Goal: Complete application form

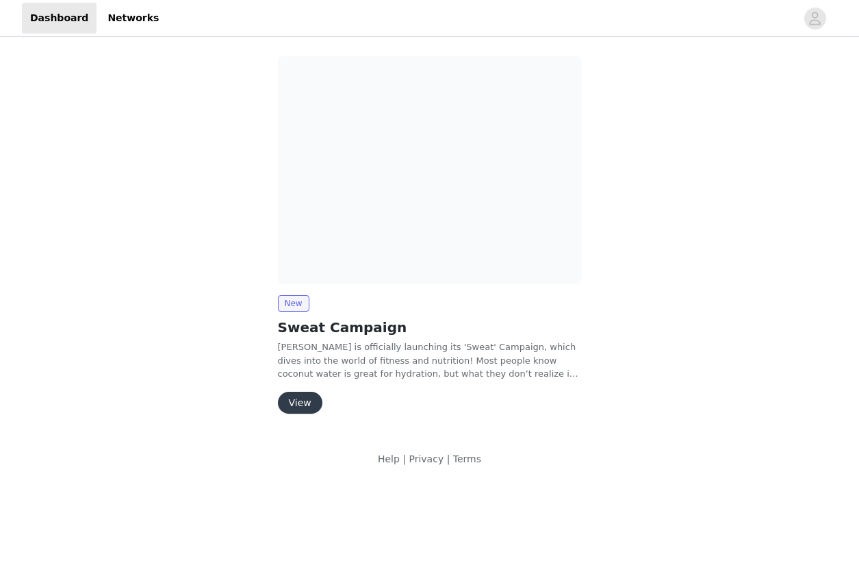
click at [294, 407] on button "View" at bounding box center [300, 403] width 45 height 22
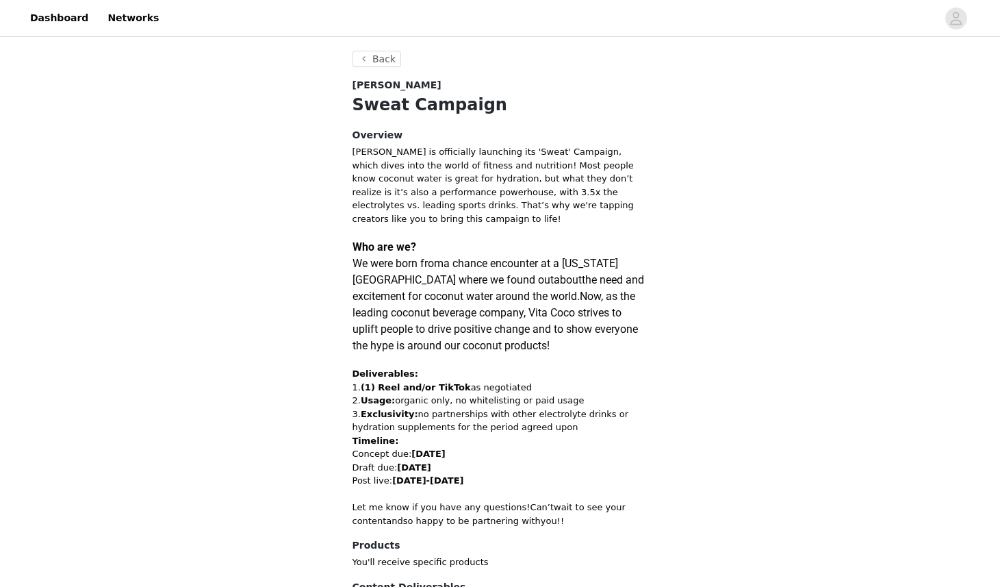
scroll to position [119, 0]
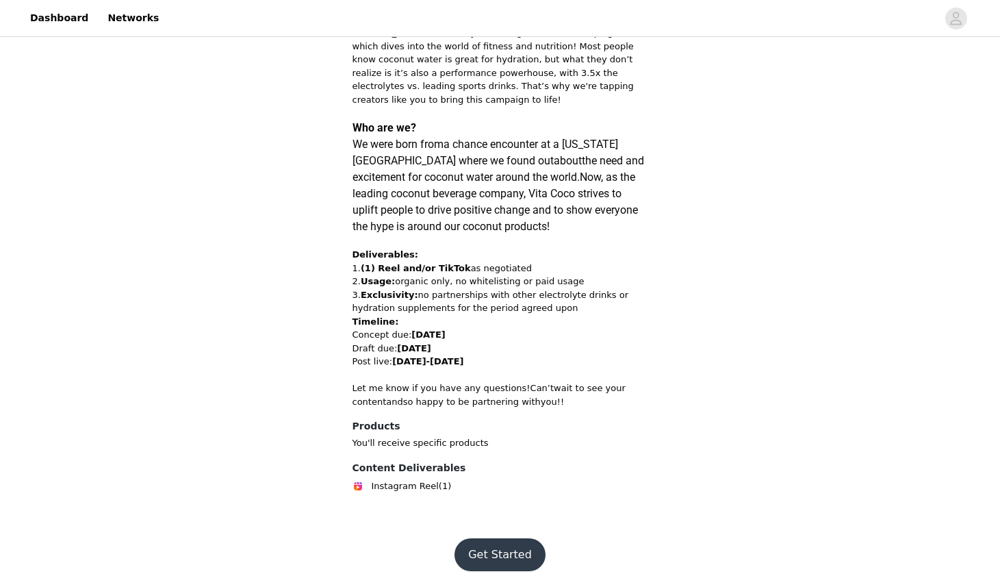
click at [494, 559] on button "Get Started" at bounding box center [500, 554] width 91 height 33
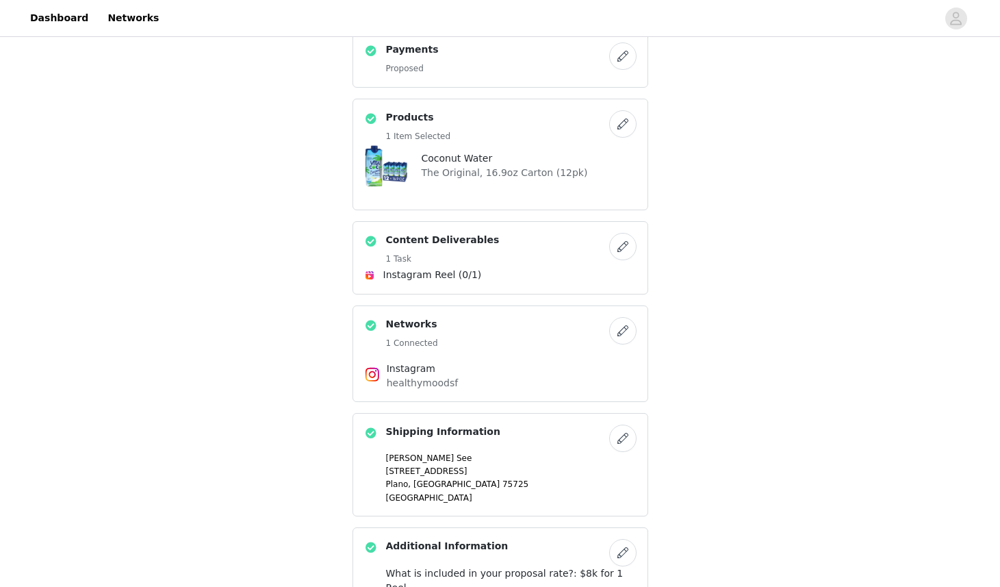
scroll to position [58, 0]
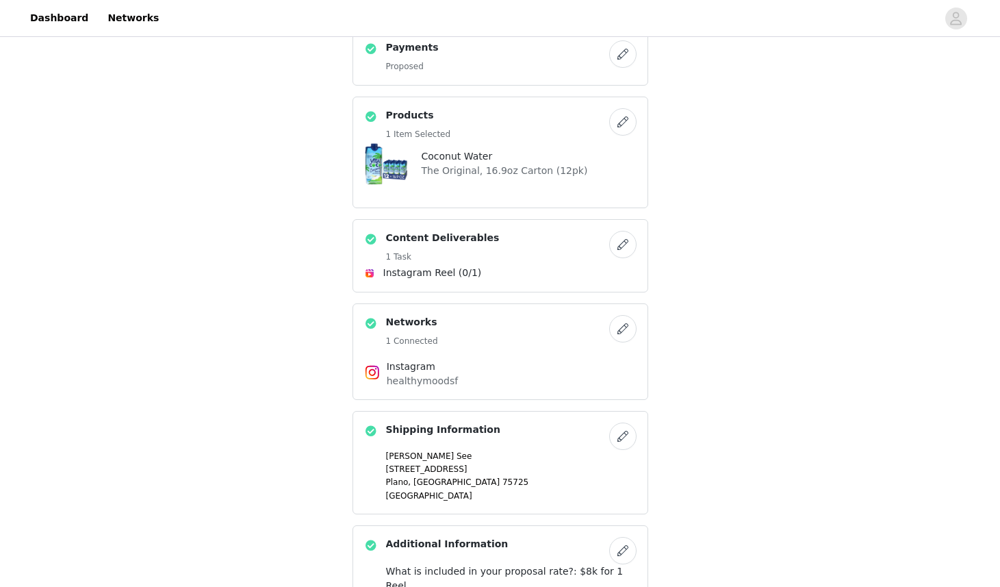
click at [620, 129] on button "button" at bounding box center [622, 121] width 27 height 27
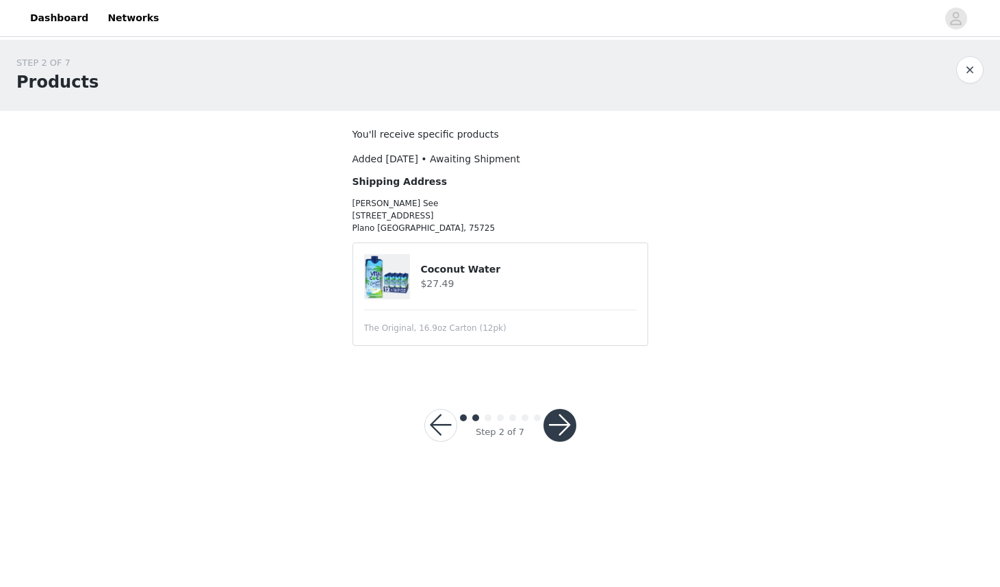
click at [566, 423] on button "button" at bounding box center [560, 425] width 33 height 33
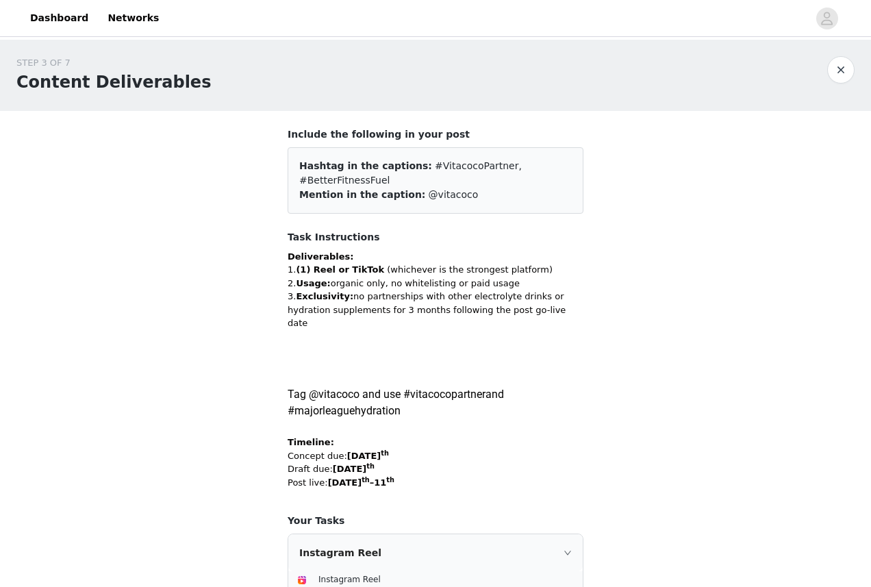
scroll to position [143, 0]
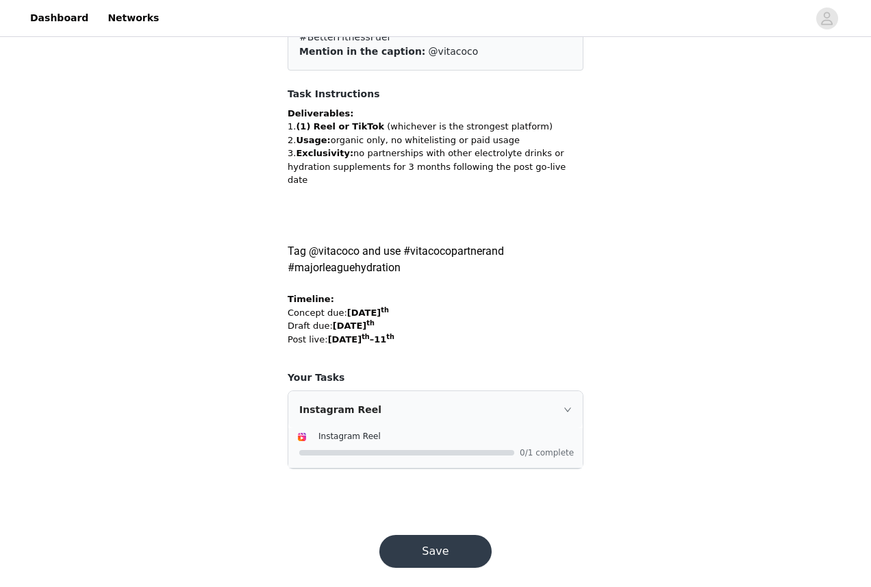
click at [428, 543] on button "Save" at bounding box center [435, 551] width 112 height 33
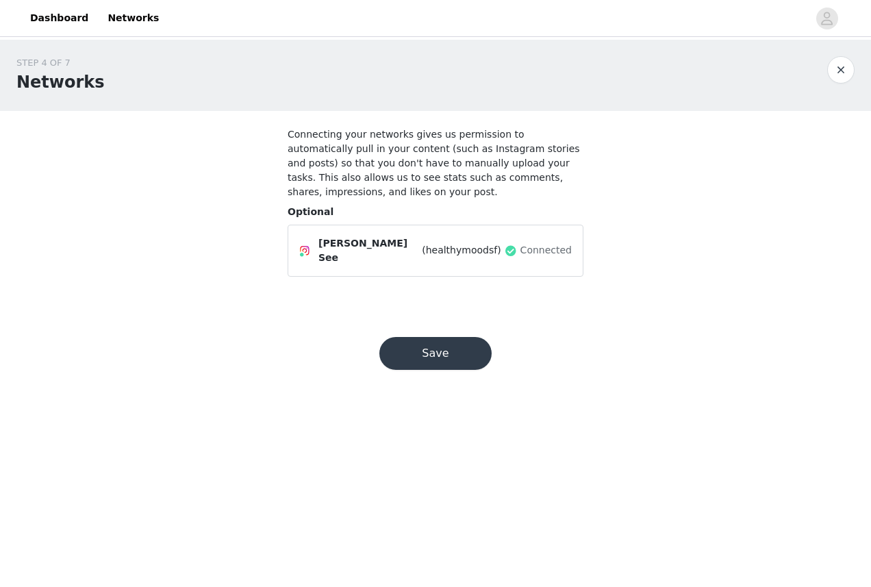
click at [435, 346] on button "Save" at bounding box center [435, 353] width 112 height 33
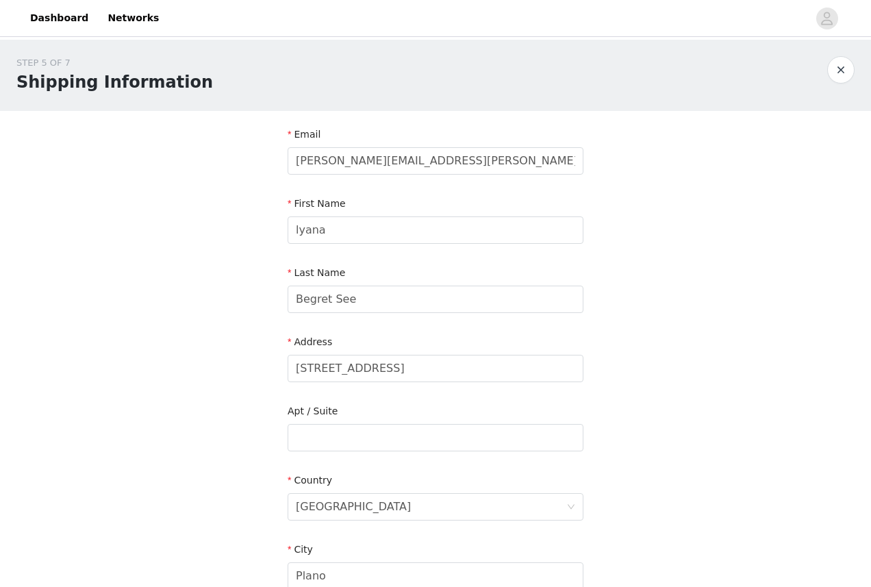
click at [839, 69] on button "button" at bounding box center [840, 69] width 27 height 27
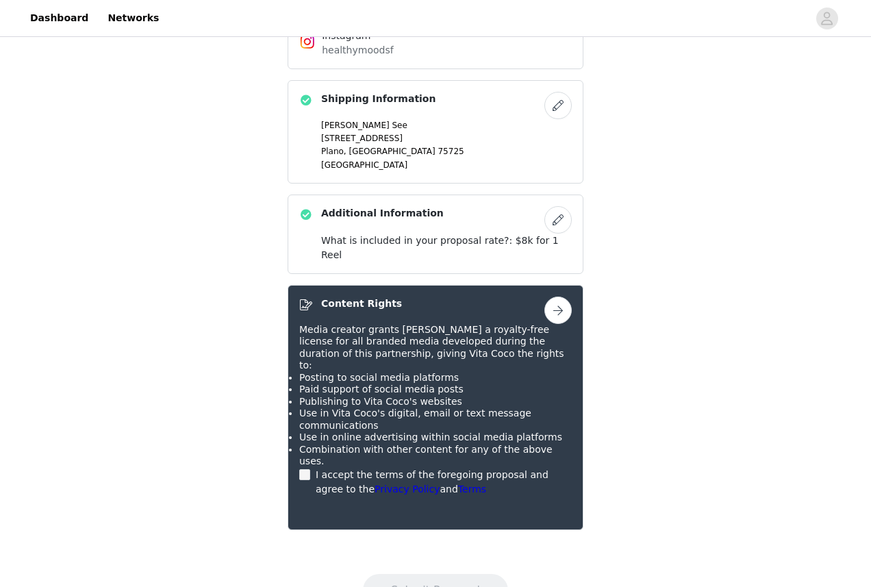
scroll to position [409, 0]
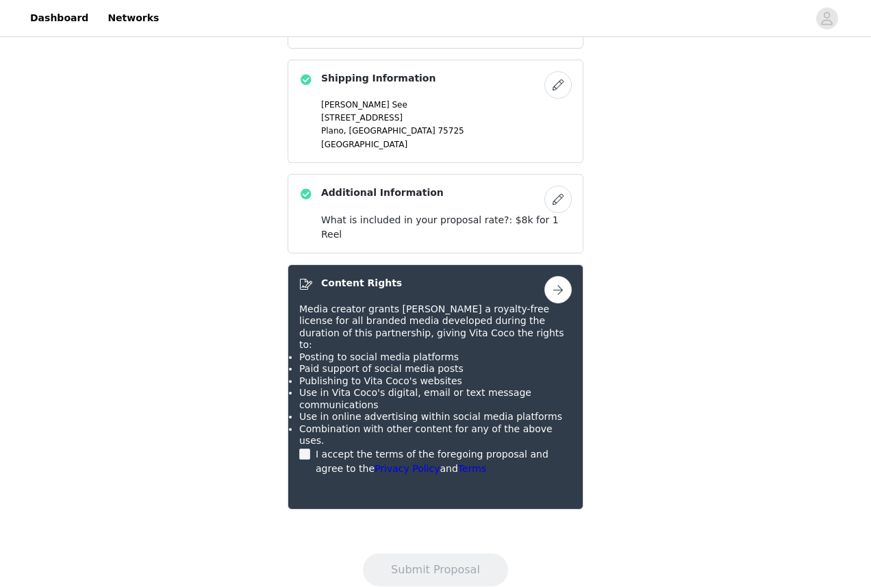
click at [327, 309] on span "Media creator grants [PERSON_NAME] a royalty-free license for all branded media…" at bounding box center [431, 326] width 265 height 47
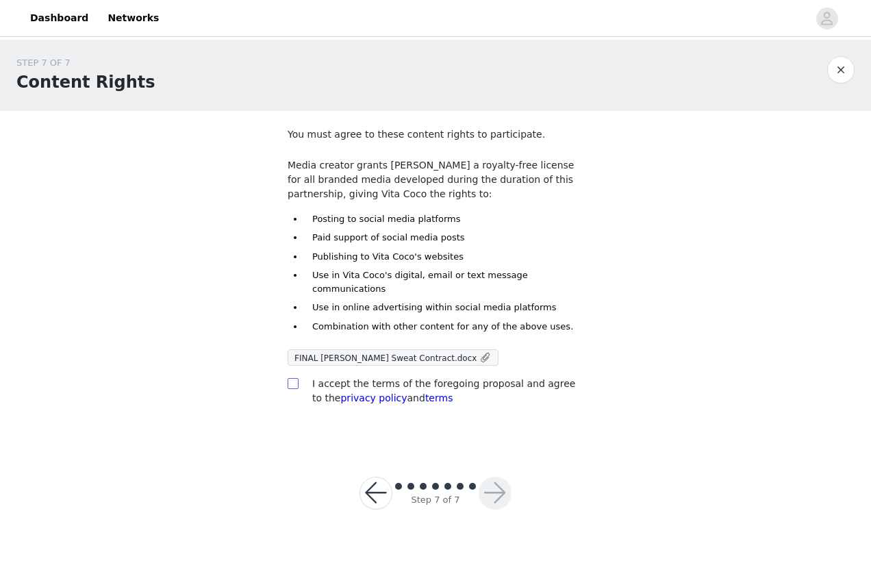
click at [292, 378] on input "checkbox" at bounding box center [293, 383] width 10 height 10
checkbox input "true"
click at [502, 477] on button "button" at bounding box center [495, 493] width 33 height 33
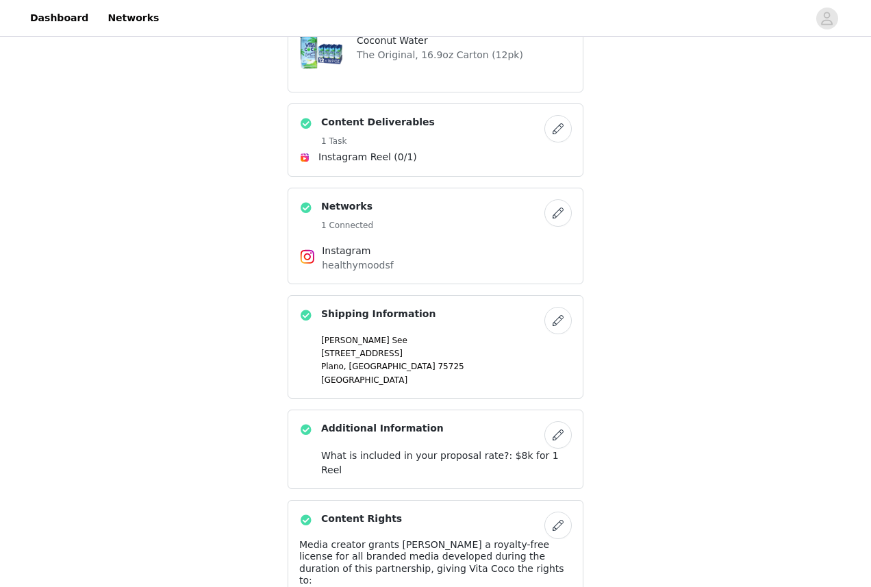
scroll to position [409, 0]
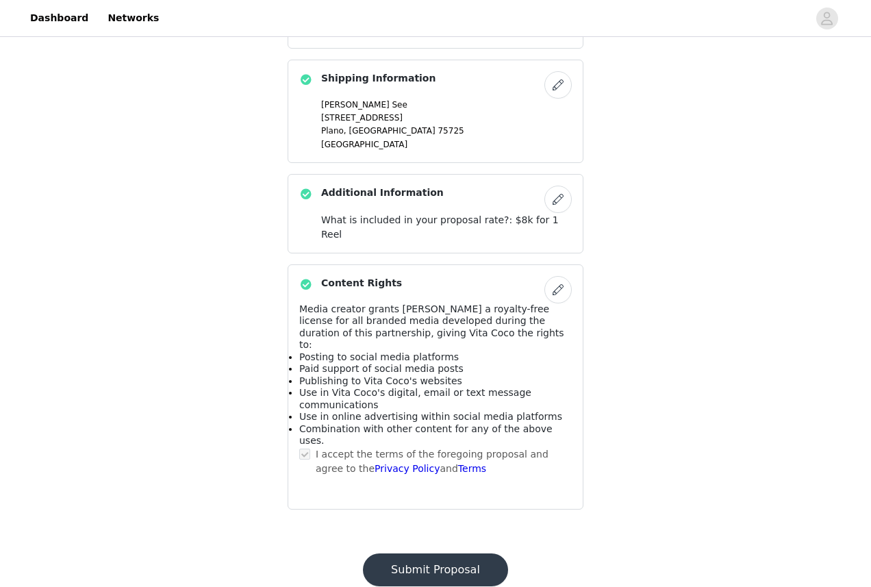
click at [431, 375] on span "Publishing to Vita Coco's websites" at bounding box center [380, 380] width 163 height 11
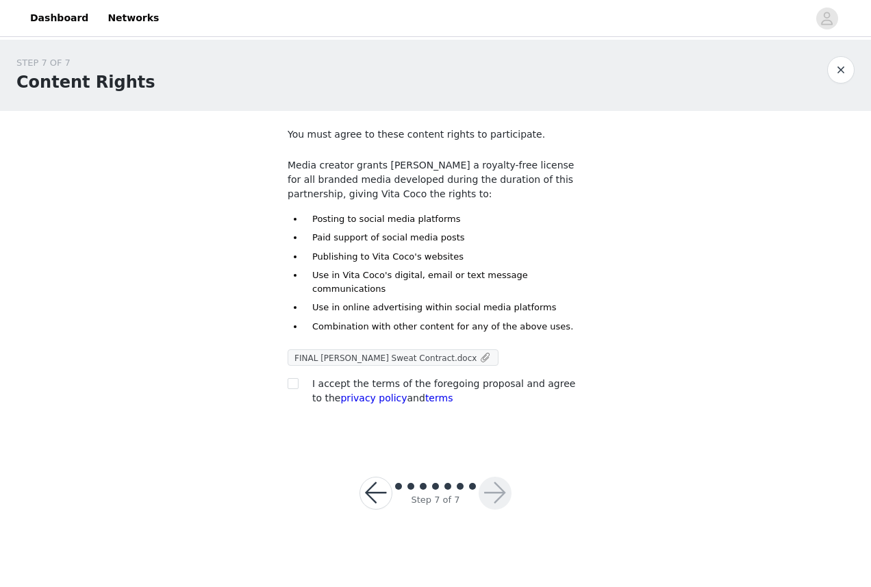
click at [393, 351] on link "FINAL [PERSON_NAME] Sweat Contract.docx" at bounding box center [393, 358] width 208 height 14
click at [292, 378] on input "checkbox" at bounding box center [293, 383] width 10 height 10
checkbox input "true"
click at [491, 480] on button "button" at bounding box center [495, 493] width 33 height 33
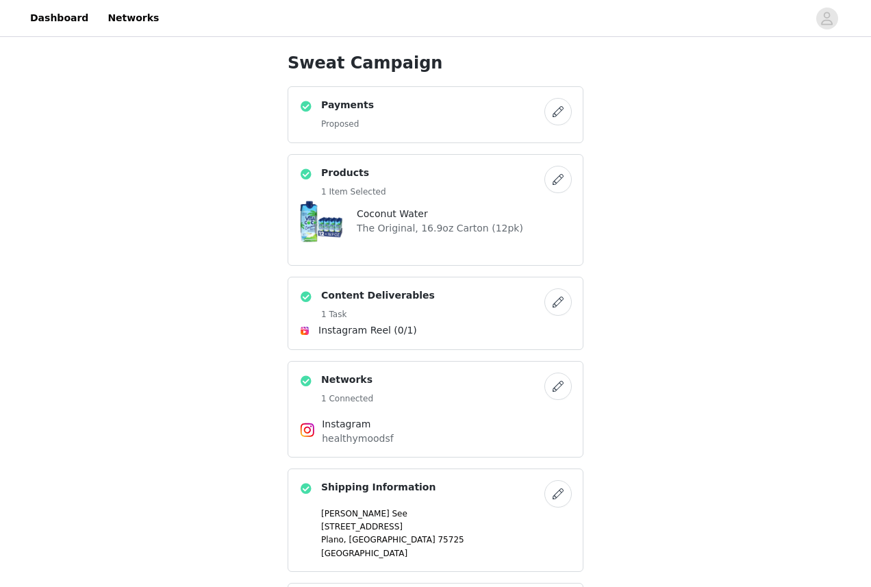
scroll to position [409, 0]
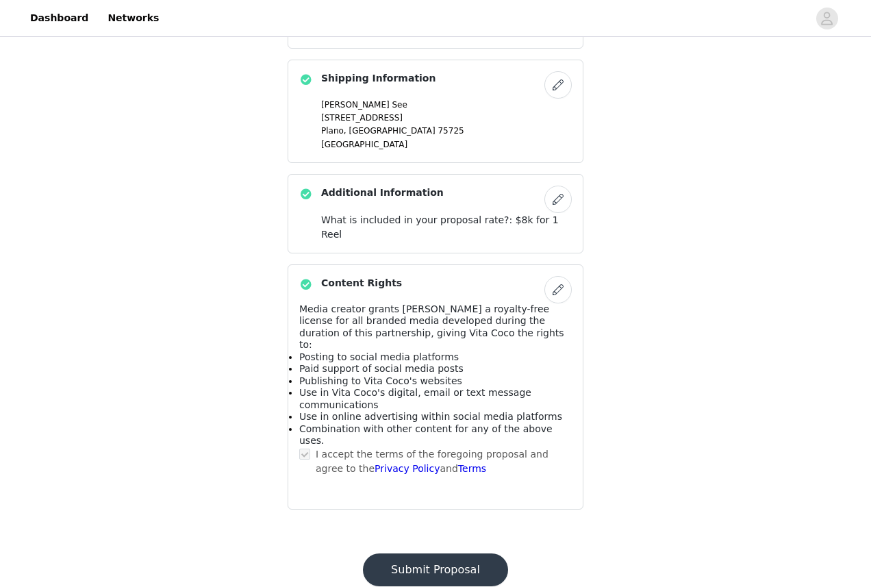
click at [431, 553] on button "Submit Proposal" at bounding box center [435, 569] width 145 height 33
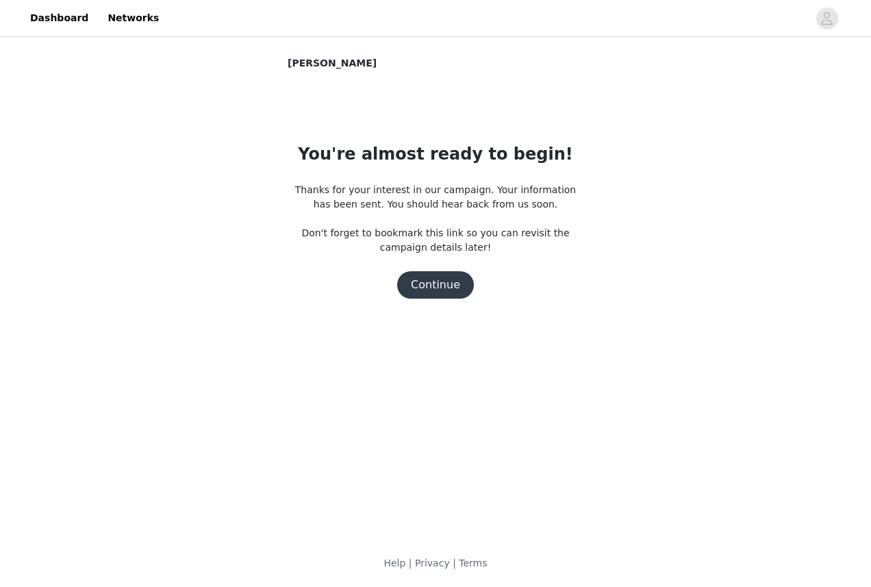
scroll to position [0, 0]
click at [436, 285] on button "Continue" at bounding box center [435, 284] width 77 height 27
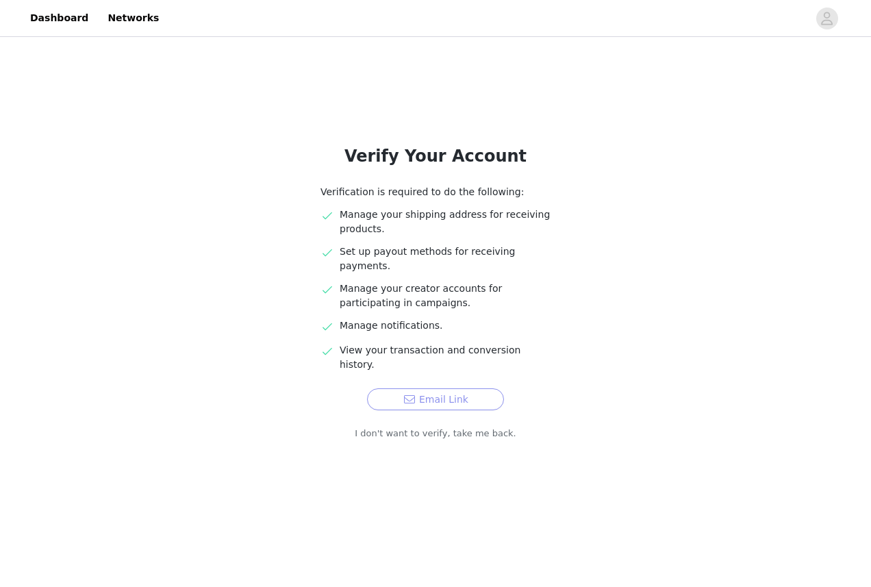
click at [437, 388] on button "Email Link" at bounding box center [435, 399] width 137 height 22
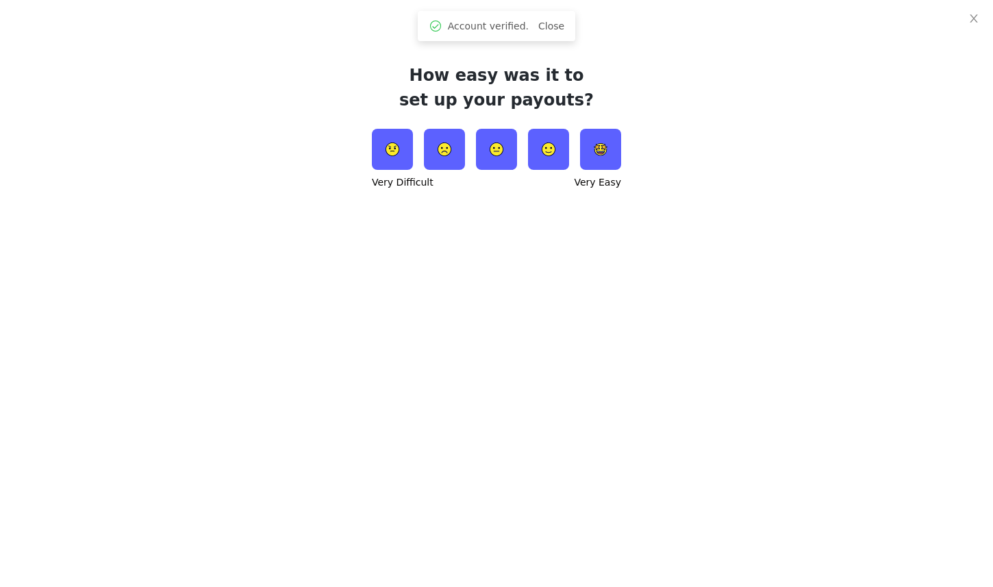
click at [592, 148] on img at bounding box center [600, 149] width 41 height 41
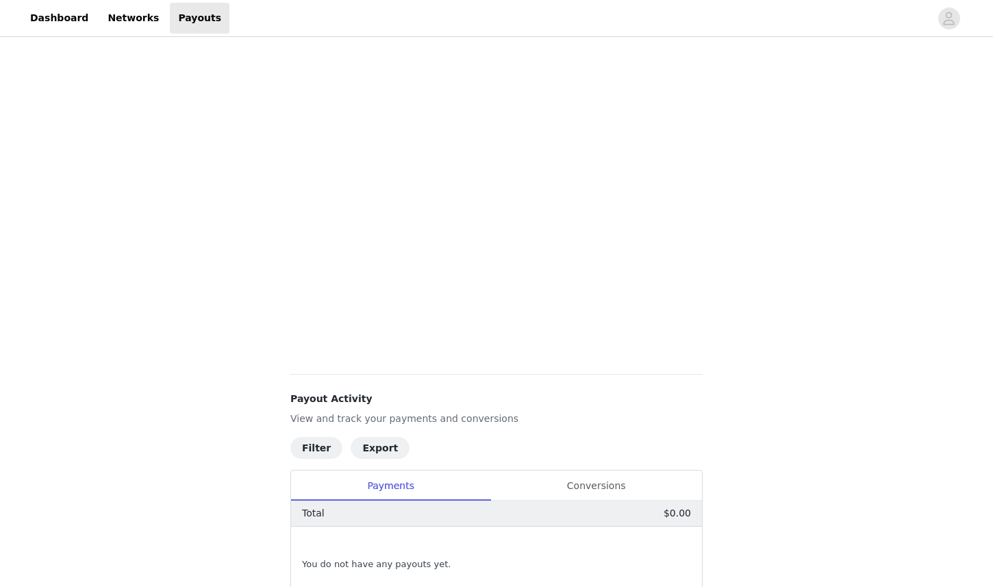
scroll to position [419, 0]
